Goal: Transaction & Acquisition: Purchase product/service

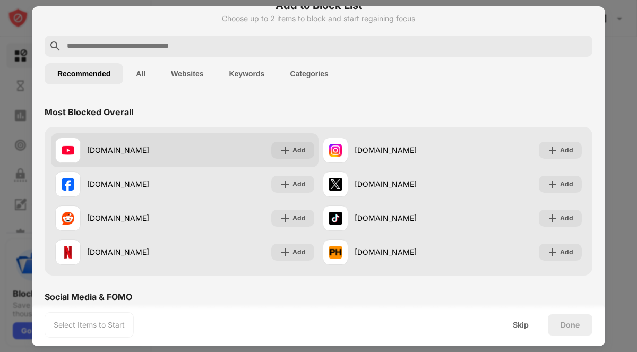
scroll to position [93, 0]
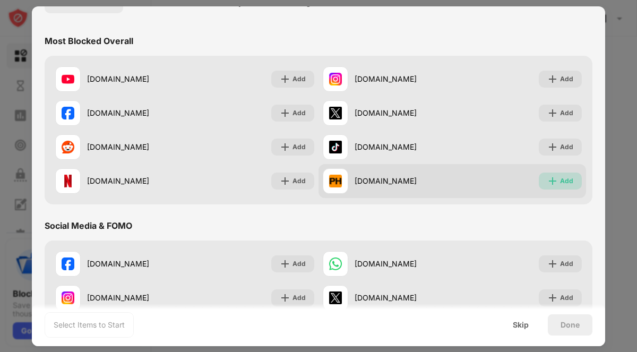
click at [557, 180] on img at bounding box center [552, 181] width 11 height 11
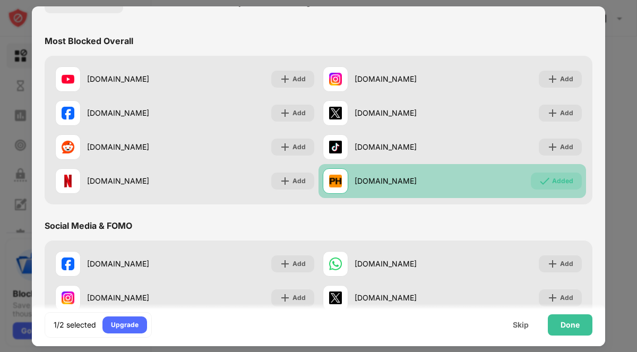
click at [556, 179] on div "Added" at bounding box center [562, 181] width 21 height 11
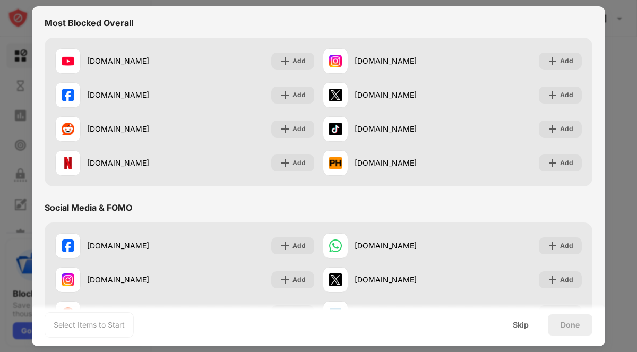
scroll to position [0, 0]
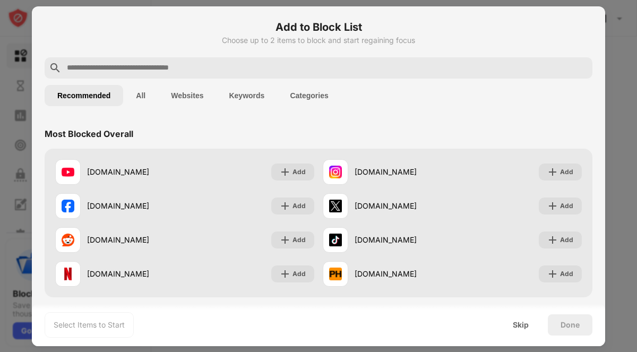
click at [177, 97] on button "Websites" at bounding box center [187, 95] width 58 height 21
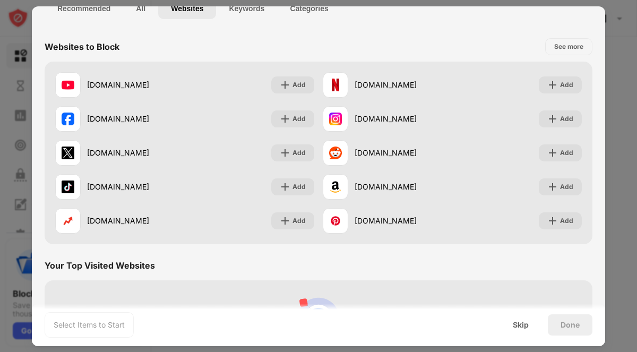
scroll to position [72, 0]
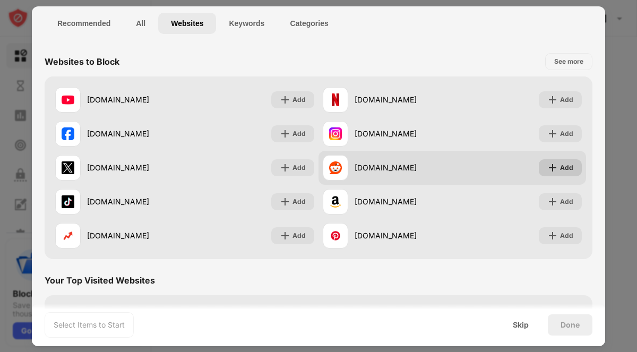
click at [547, 169] on div "Add" at bounding box center [560, 167] width 43 height 17
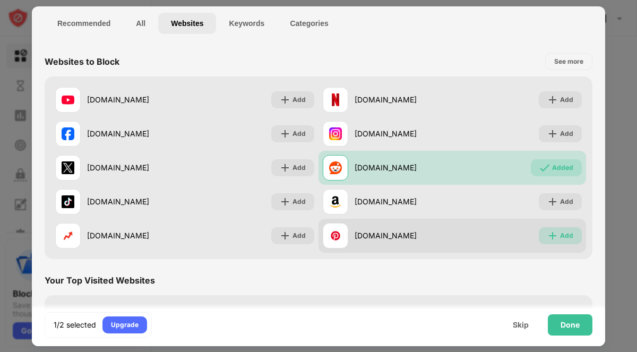
click at [554, 235] on img at bounding box center [552, 235] width 11 height 11
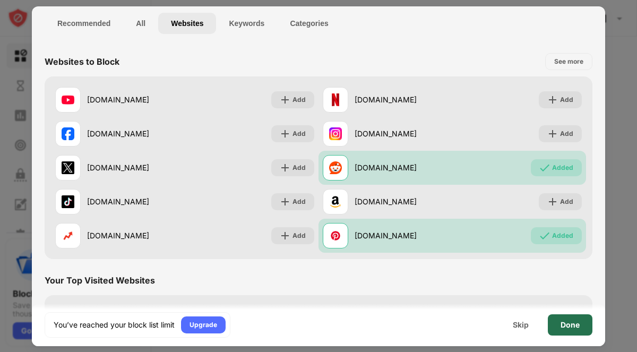
click at [569, 328] on div "Done" at bounding box center [570, 325] width 19 height 8
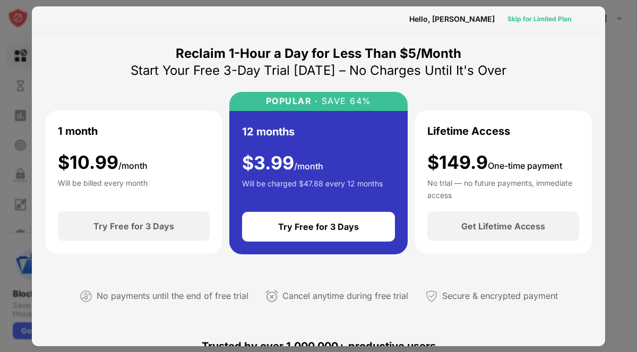
click at [529, 22] on div "Skip for Limited Plan" at bounding box center [540, 19] width 64 height 11
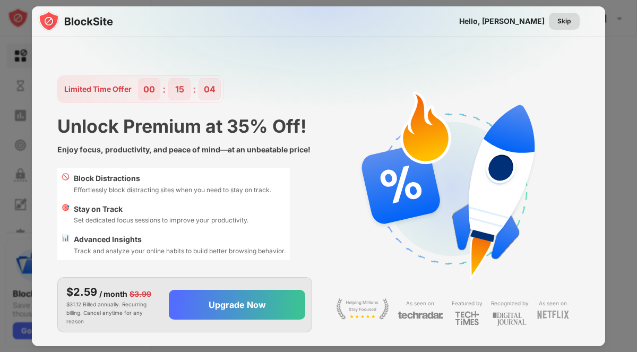
click at [568, 22] on div "Skip" at bounding box center [565, 21] width 14 height 11
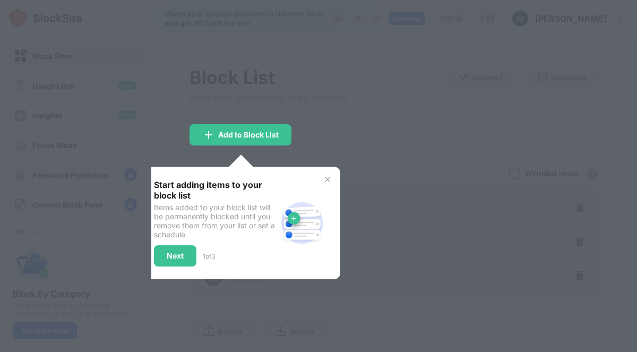
click at [326, 177] on img at bounding box center [327, 179] width 8 height 8
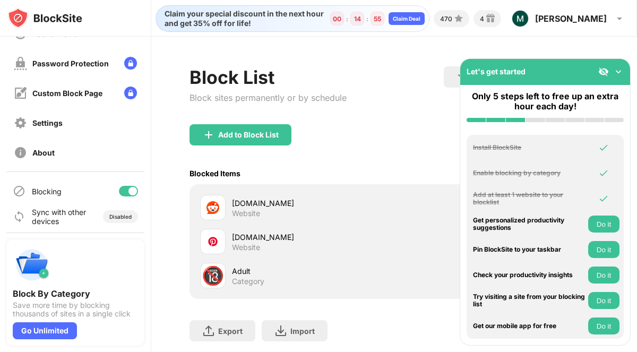
scroll to position [114, 0]
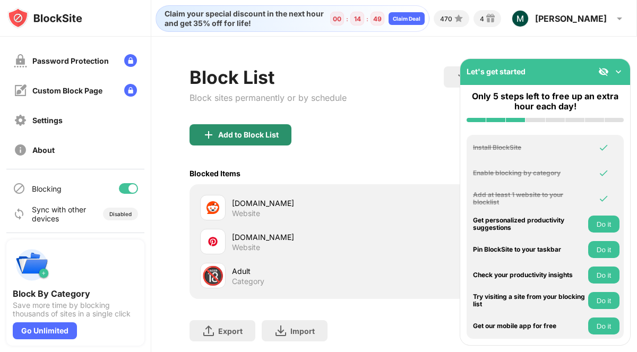
click at [227, 133] on div "Add to Block List" at bounding box center [248, 135] width 61 height 8
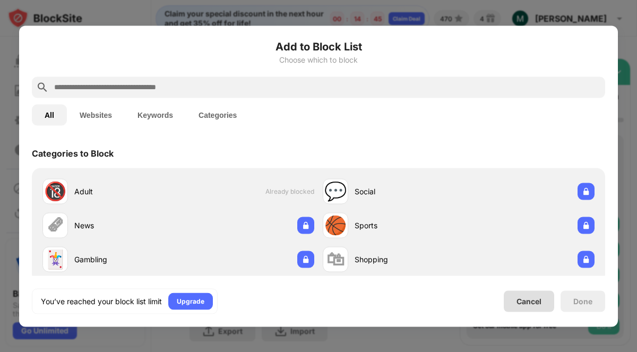
click at [537, 301] on div "Cancel" at bounding box center [529, 301] width 25 height 9
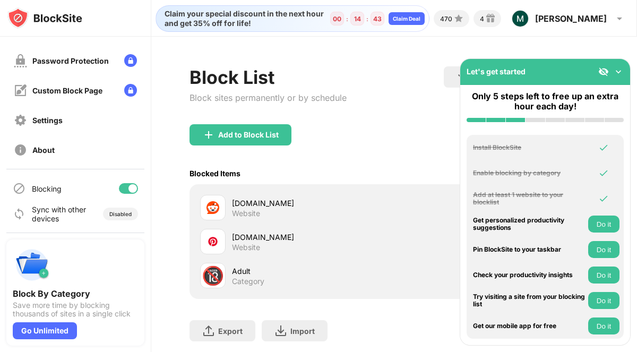
click at [388, 40] on div "Block List Block sites permanently or by schedule Redirect Choose a site to be …" at bounding box center [394, 224] width 486 height 375
click at [421, 16] on div "Claim Deal" at bounding box center [407, 18] width 28 height 6
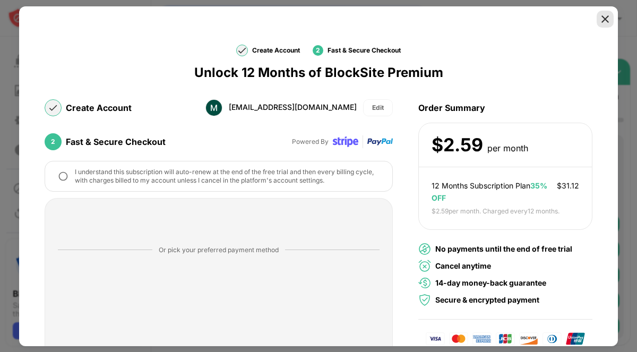
click at [607, 21] on img at bounding box center [605, 19] width 11 height 11
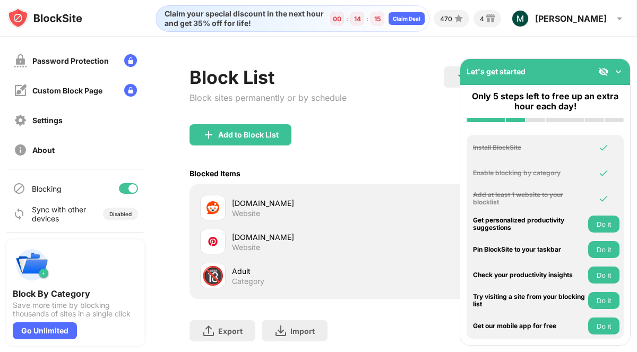
click at [619, 71] on img at bounding box center [618, 71] width 11 height 11
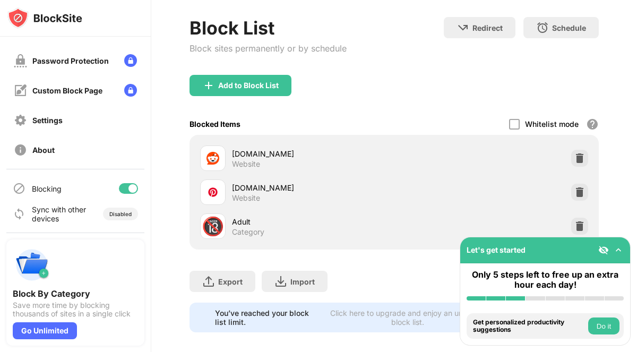
scroll to position [59, 0]
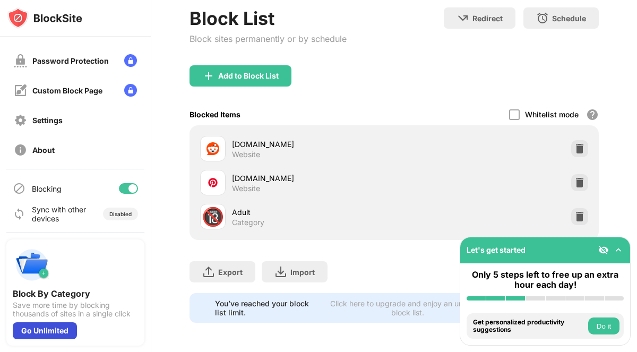
click at [55, 330] on div "Go Unlimited" at bounding box center [45, 330] width 64 height 17
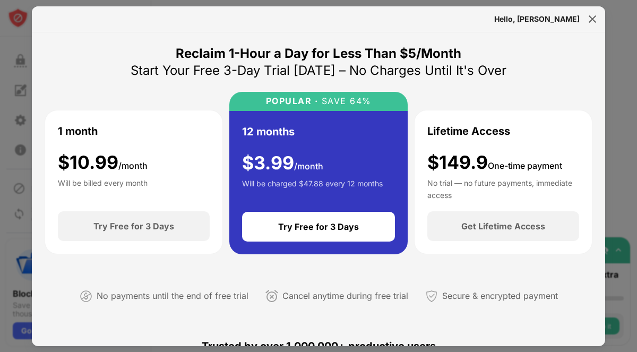
click at [479, 161] on div "$149.9 One-time payment" at bounding box center [494, 163] width 135 height 22
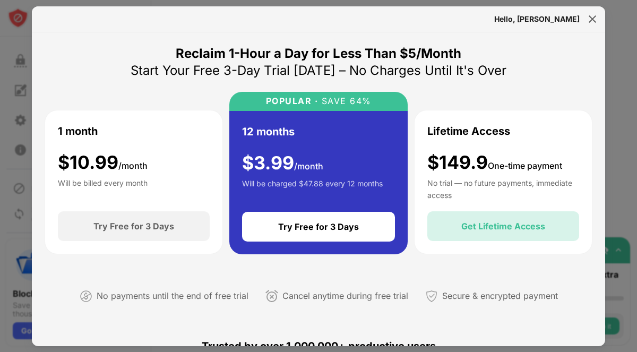
click at [491, 226] on div "Get Lifetime Access" at bounding box center [503, 226] width 84 height 11
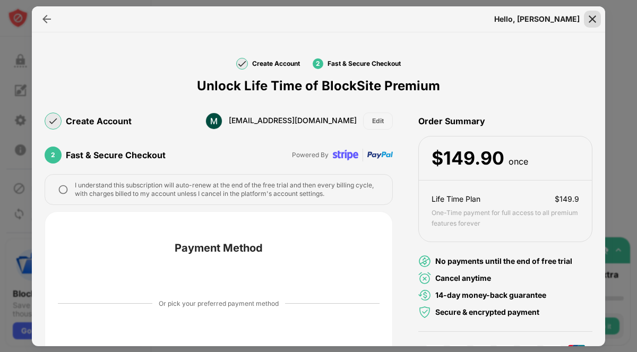
click at [595, 20] on img at bounding box center [592, 19] width 11 height 11
